Goal: Transaction & Acquisition: Purchase product/service

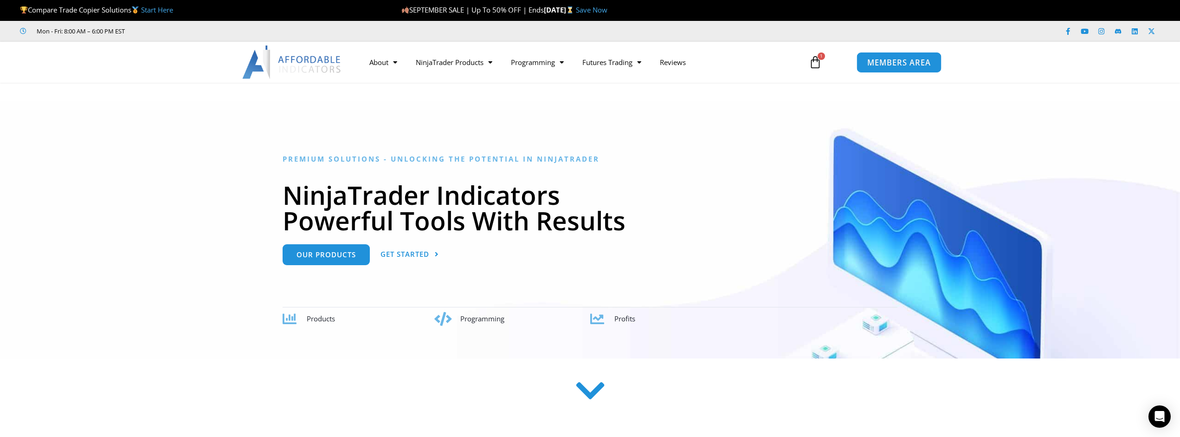
click at [907, 62] on span "MEMBERS AREA" at bounding box center [899, 62] width 64 height 8
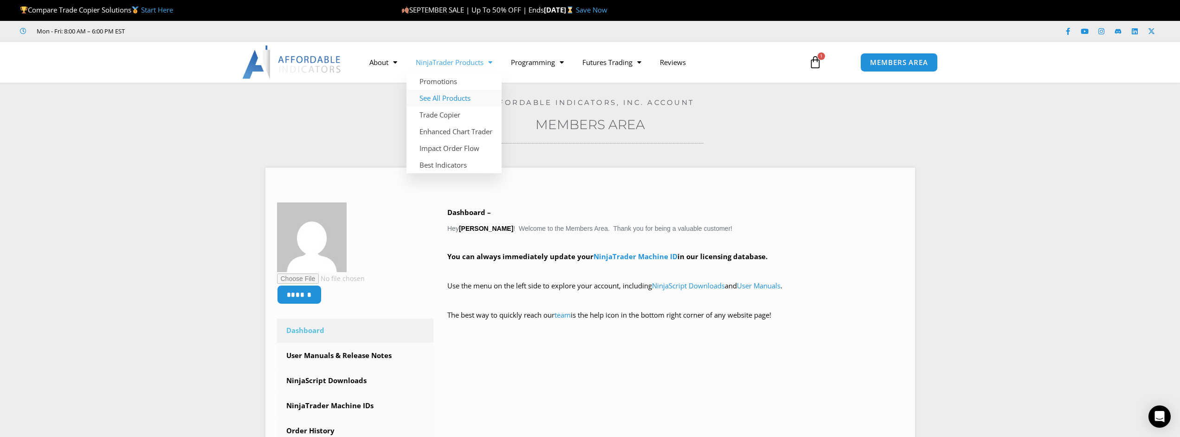
click at [450, 102] on link "See All Products" at bounding box center [453, 98] width 95 height 17
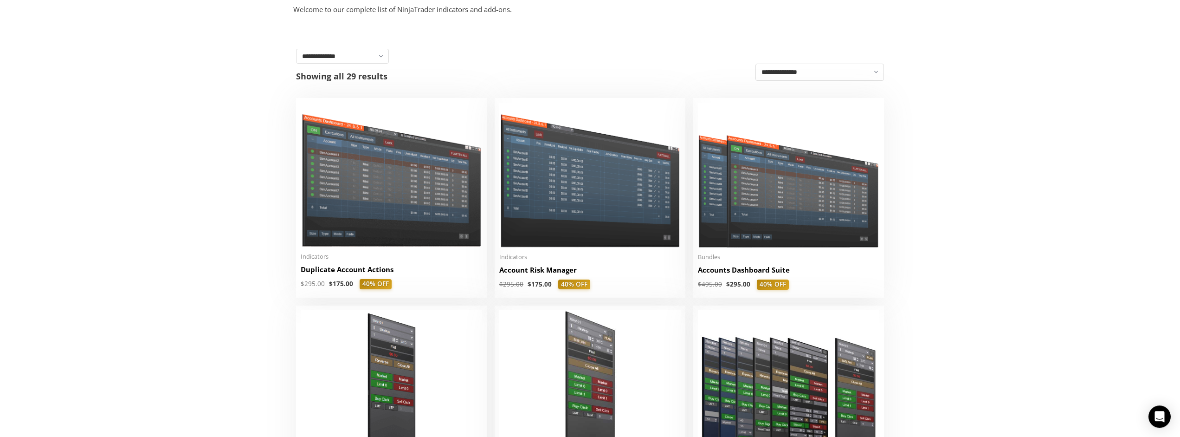
scroll to position [268, 0]
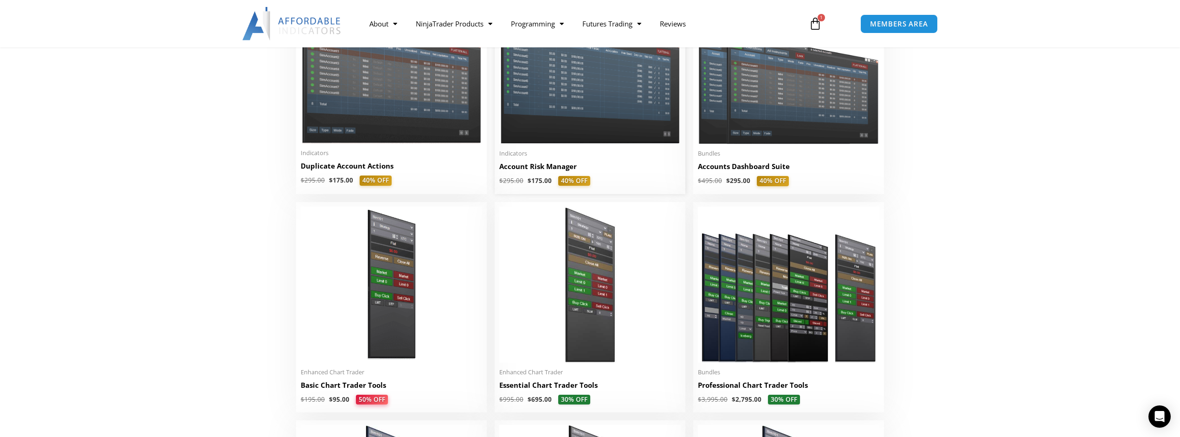
click at [570, 102] on img at bounding box center [589, 71] width 181 height 144
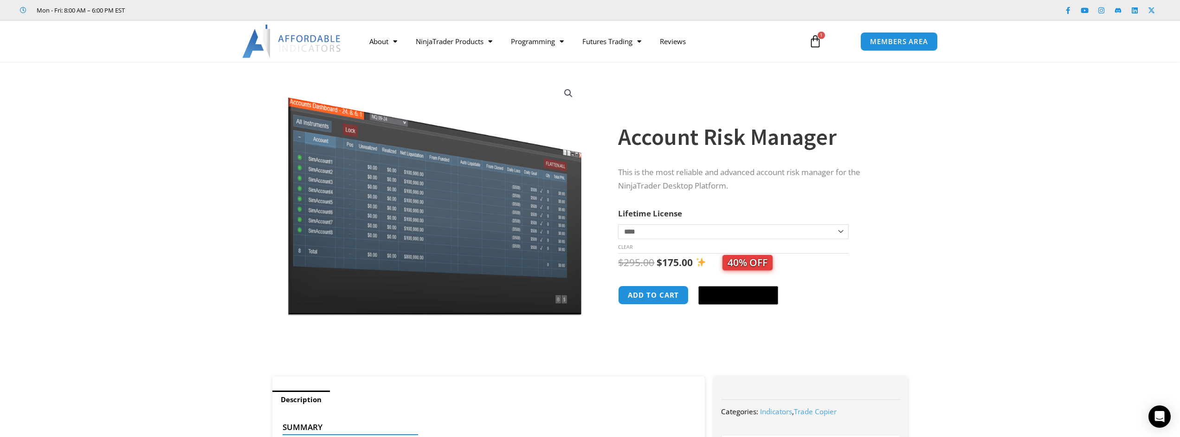
click at [817, 45] on icon at bounding box center [815, 41] width 13 height 13
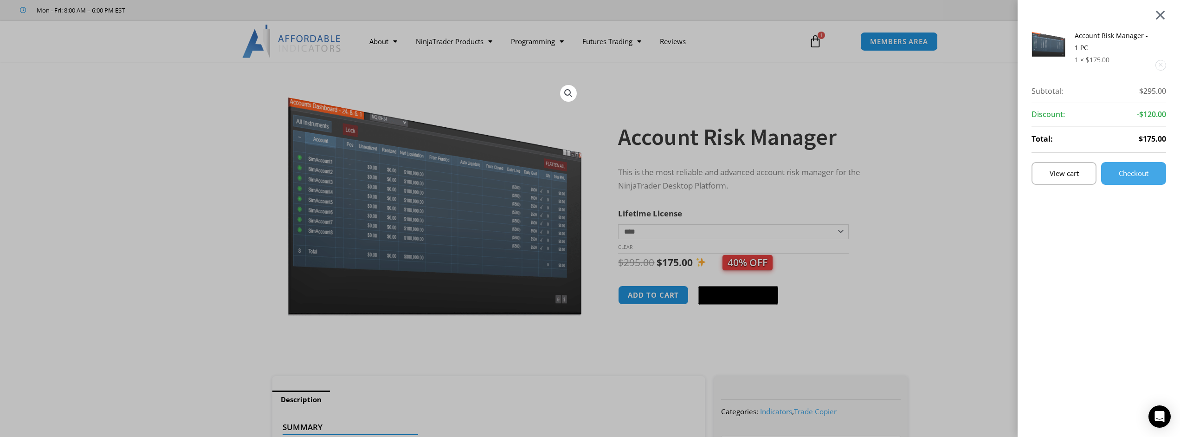
click at [1166, 10] on div at bounding box center [1160, 14] width 12 height 11
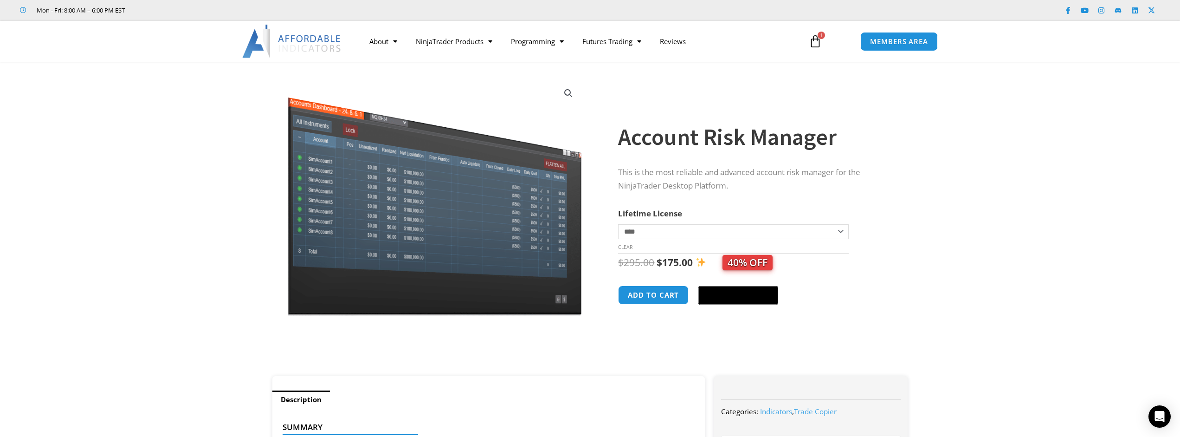
click at [820, 37] on span "1" at bounding box center [820, 35] width 7 height 7
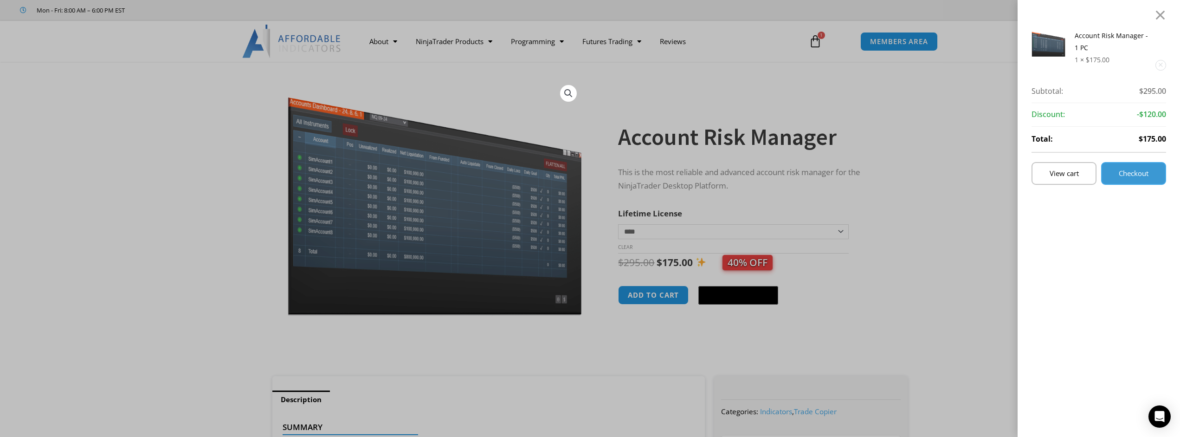
click at [1139, 171] on span "Checkout" at bounding box center [1134, 173] width 30 height 7
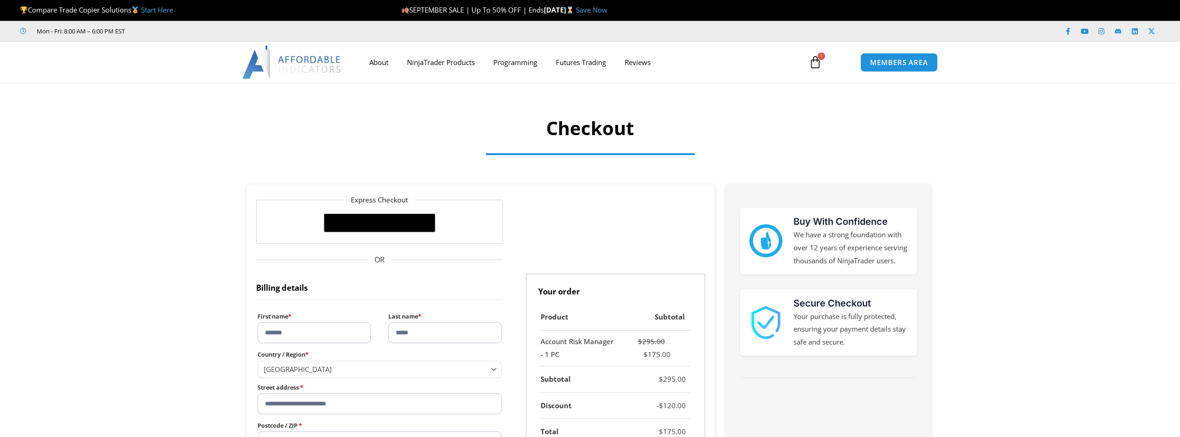
select select "**"
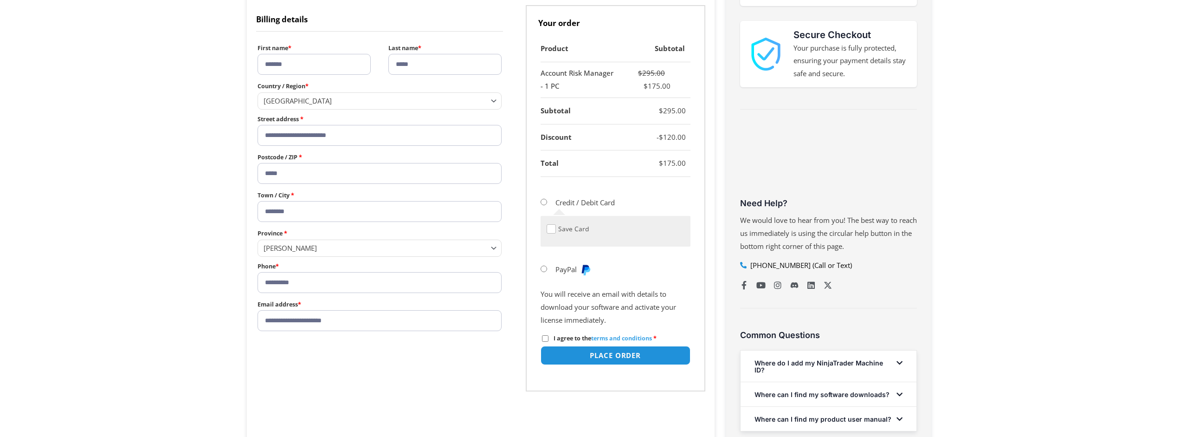
click at [537, 268] on div "Product Subtotal Account Risk Manager - 1 PC $ 295.00 $ 175.00 Subtotal $ 295.0…" at bounding box center [616, 213] width 180 height 355
click at [545, 268] on div "Credit / Debit Card Save Card PayPal Google Pay Apple Pay You will receive an e…" at bounding box center [616, 285] width 150 height 188
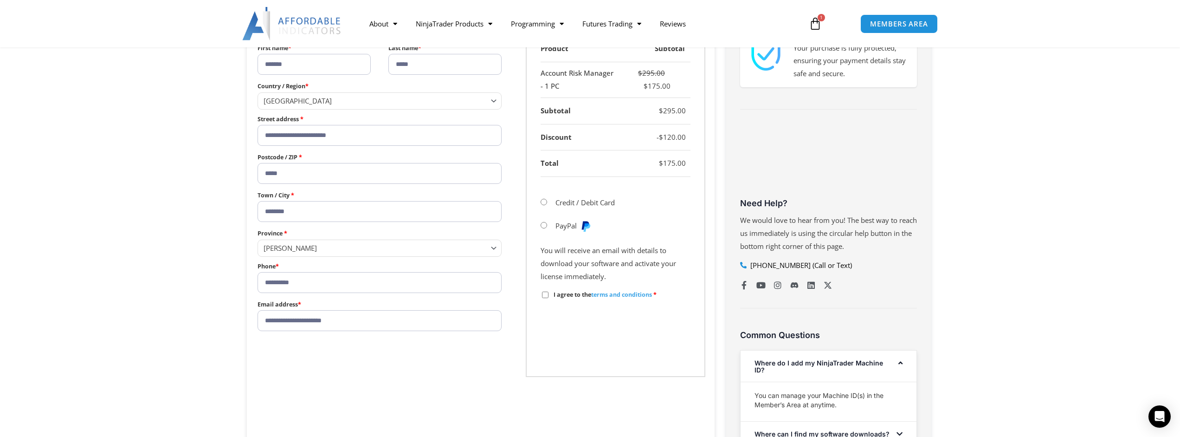
click at [578, 297] on span "I agree to the terms and conditions" at bounding box center [602, 294] width 98 height 8
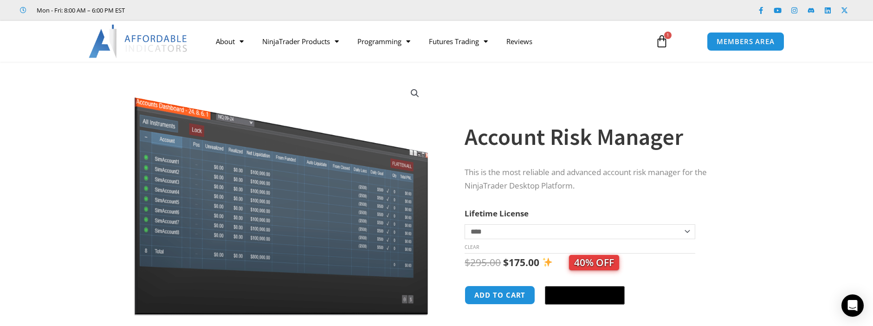
scroll to position [159, 0]
